Goal: Task Accomplishment & Management: Manage account settings

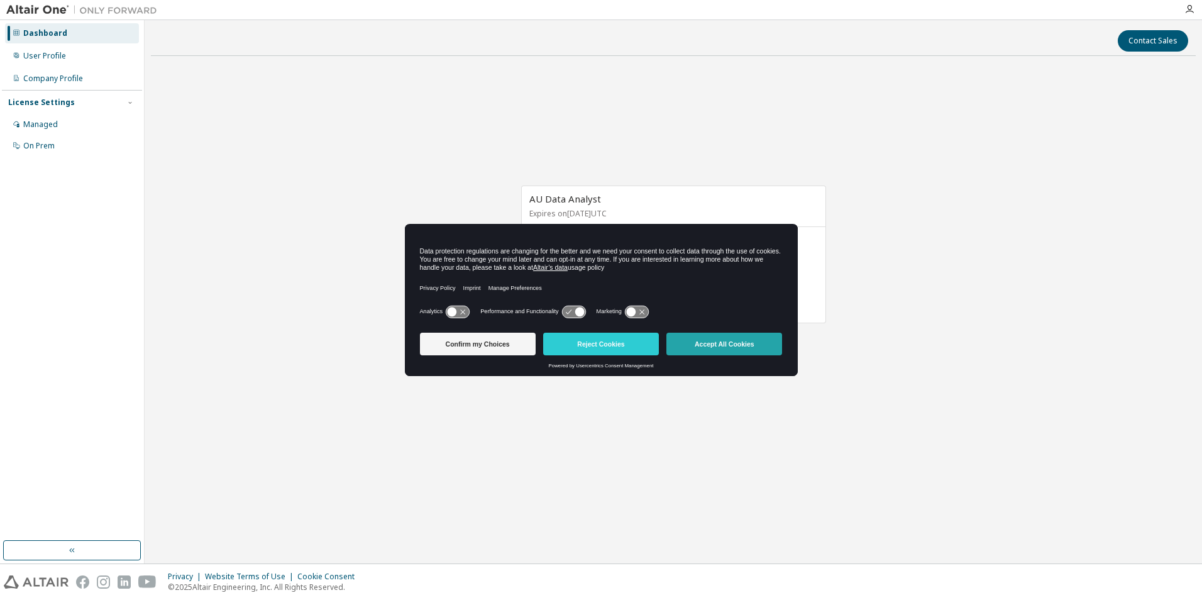
click at [740, 344] on button "Accept All Cookies" at bounding box center [724, 343] width 116 height 23
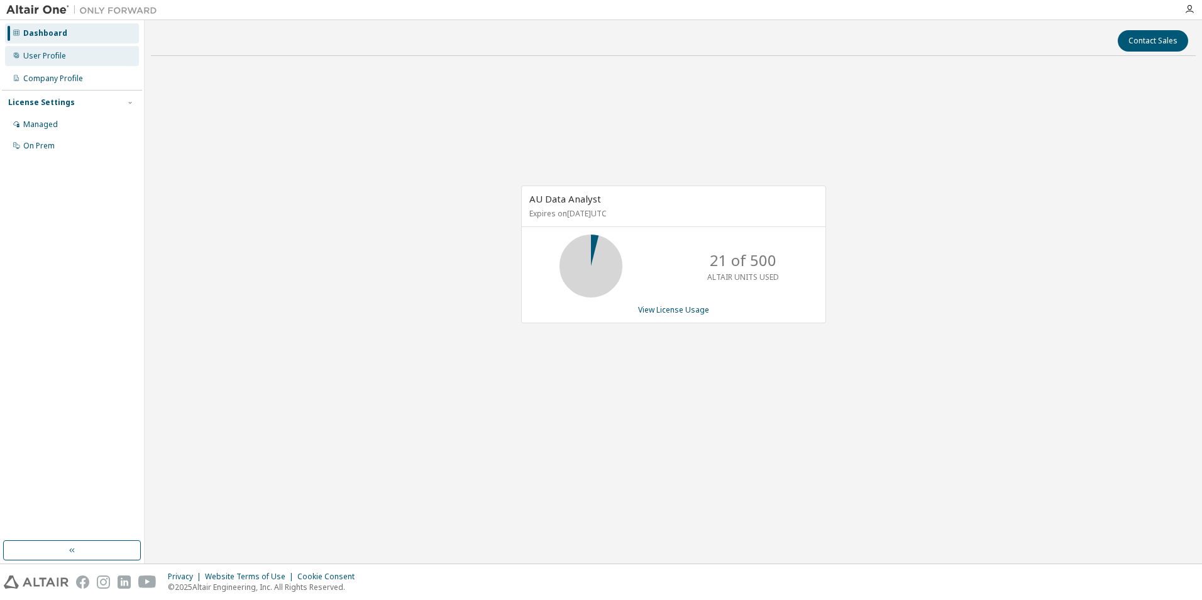
click at [38, 57] on div "User Profile" at bounding box center [44, 56] width 43 height 10
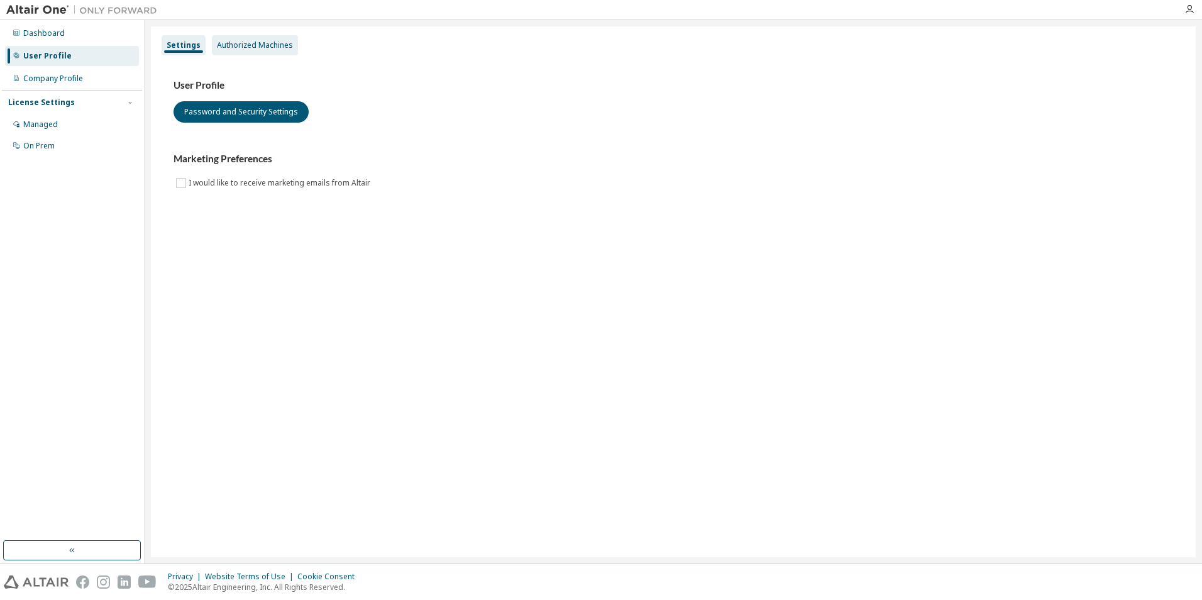
click at [268, 47] on div "Authorized Machines" at bounding box center [255, 45] width 76 height 10
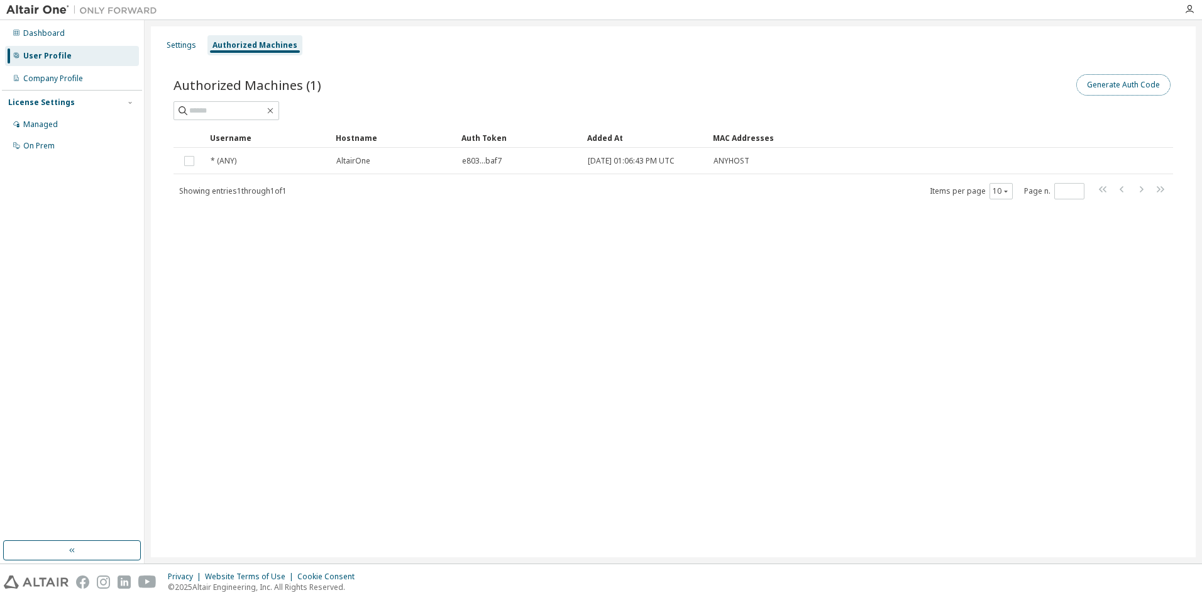
click at [1148, 82] on button "Generate Auth Code" at bounding box center [1123, 84] width 94 height 21
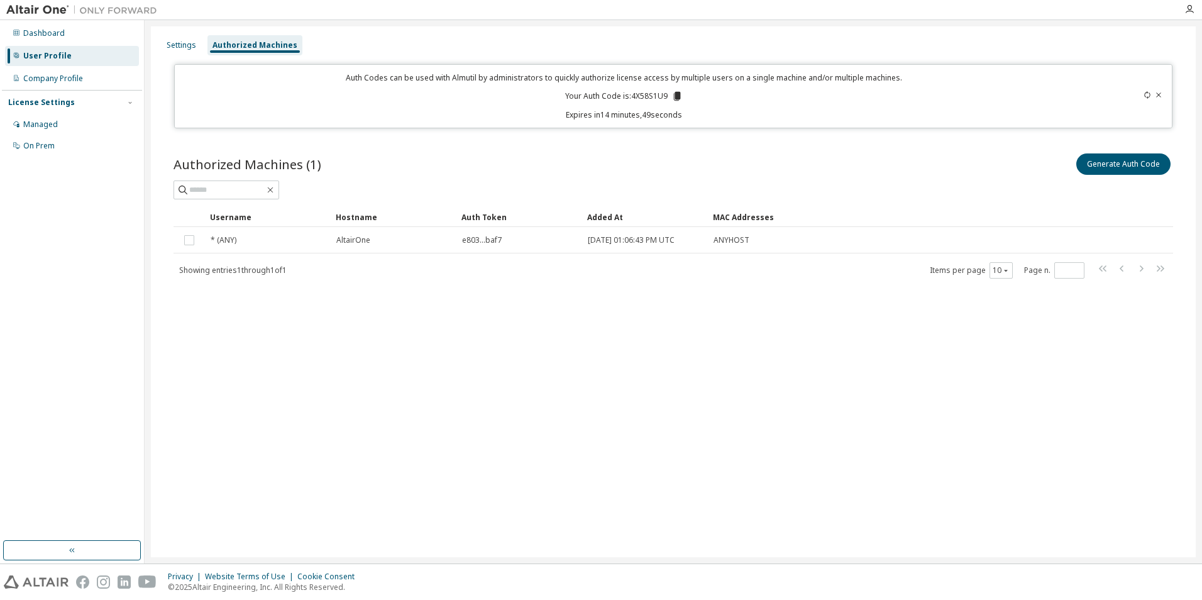
click at [677, 94] on icon at bounding box center [677, 96] width 7 height 9
